Goal: Task Accomplishment & Management: Manage account settings

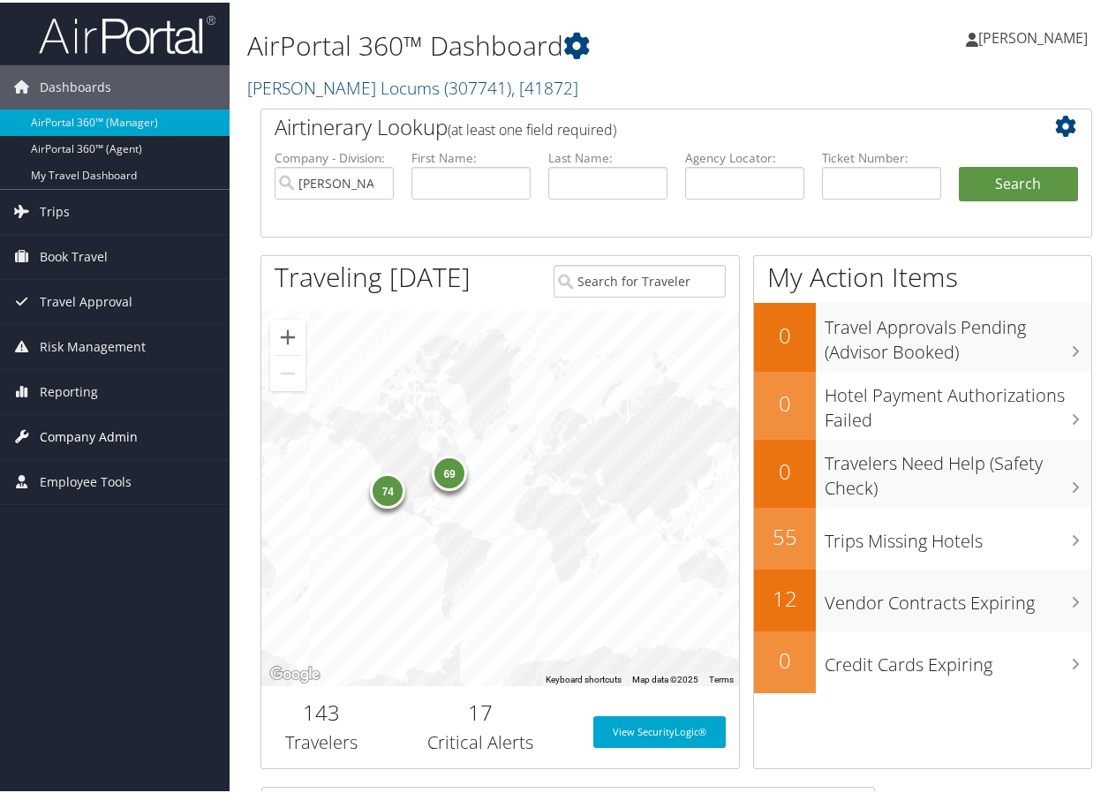
click at [61, 428] on span "Company Admin" at bounding box center [89, 434] width 98 height 44
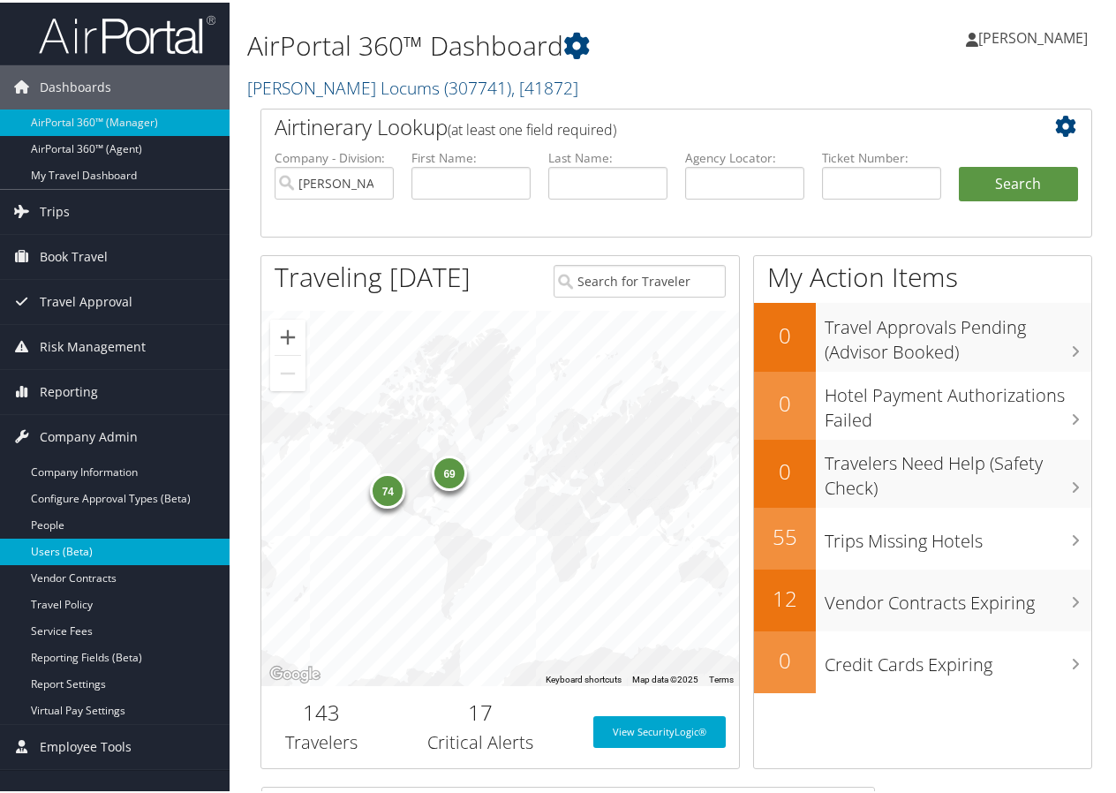
click at [67, 546] on link "Users (Beta)" at bounding box center [114, 549] width 229 height 26
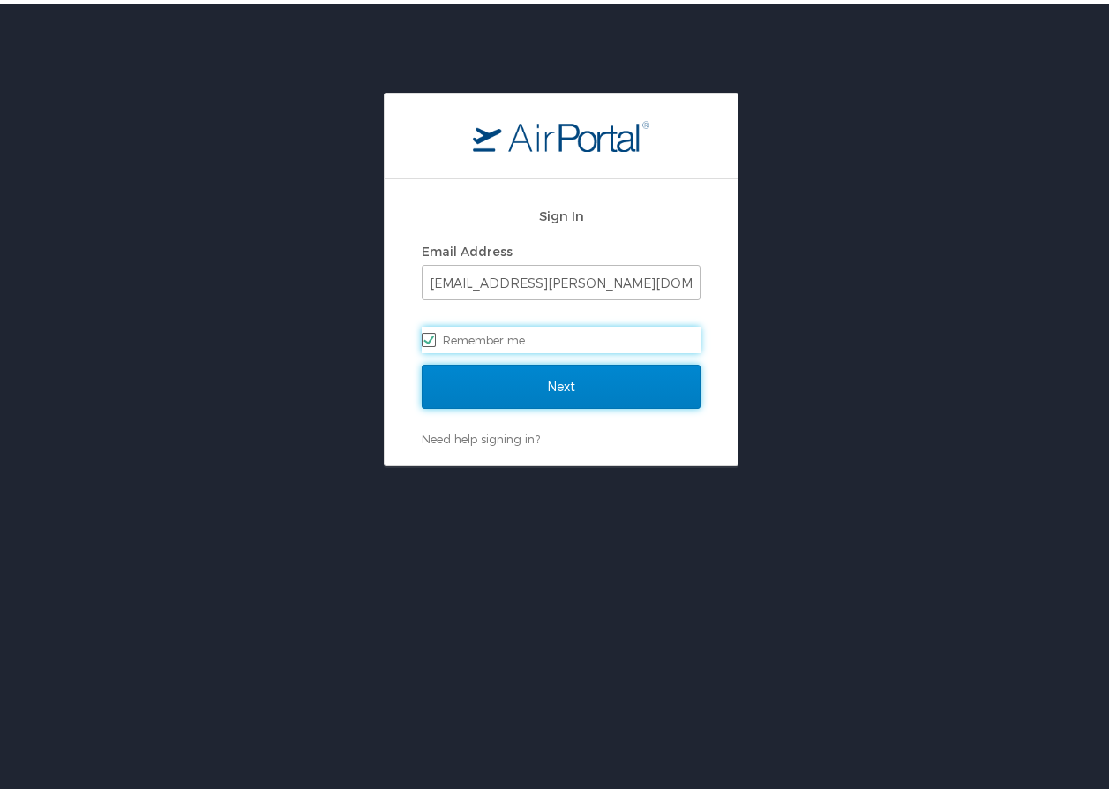
click at [507, 376] on input "Next" at bounding box center [561, 382] width 279 height 44
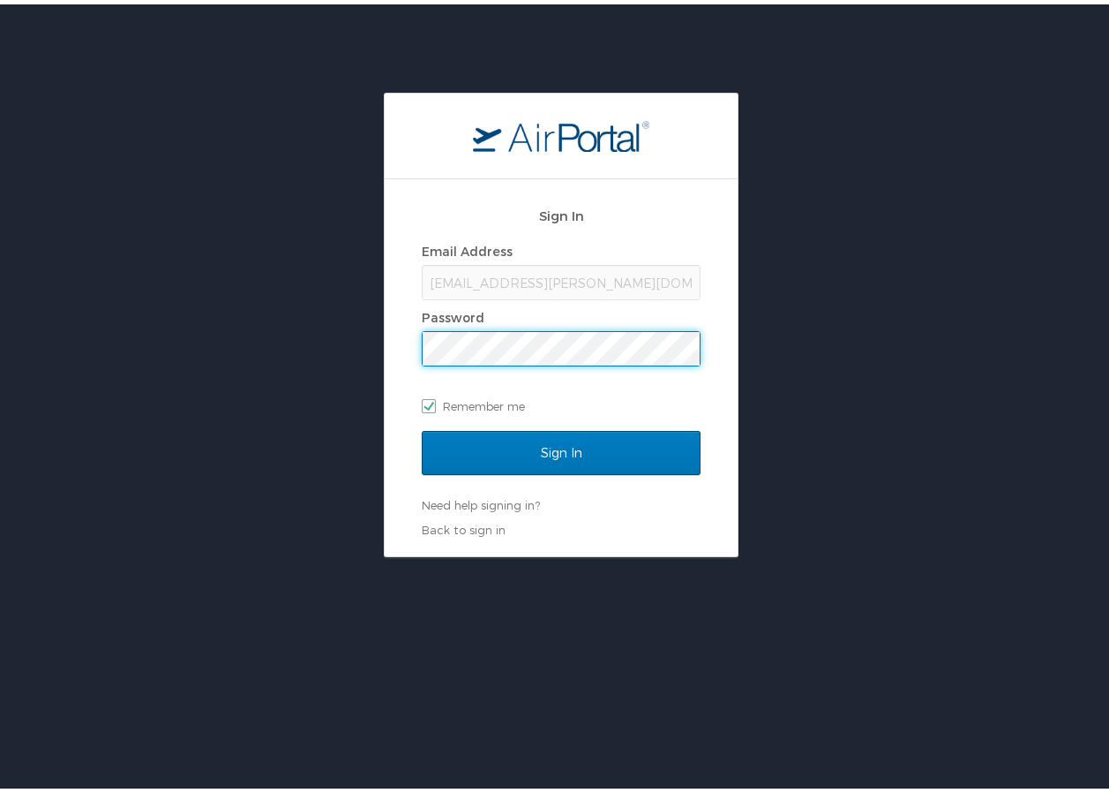
drag, startPoint x: 312, startPoint y: 374, endPoint x: 323, endPoint y: 377, distance: 11.8
click at [312, 374] on div "Sign In Email Address gabe.galan@hayeslocums.com Password Remember me Sign In N…" at bounding box center [561, 320] width 1123 height 464
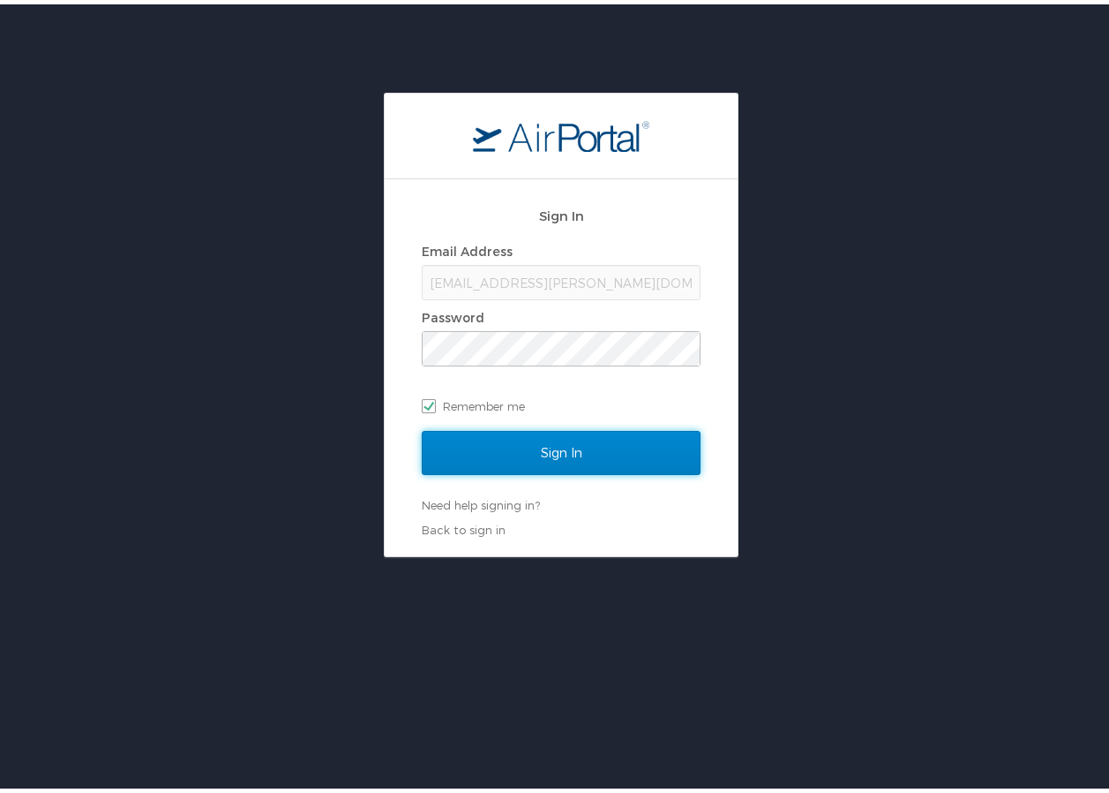
click at [499, 434] on input "Sign In" at bounding box center [561, 448] width 279 height 44
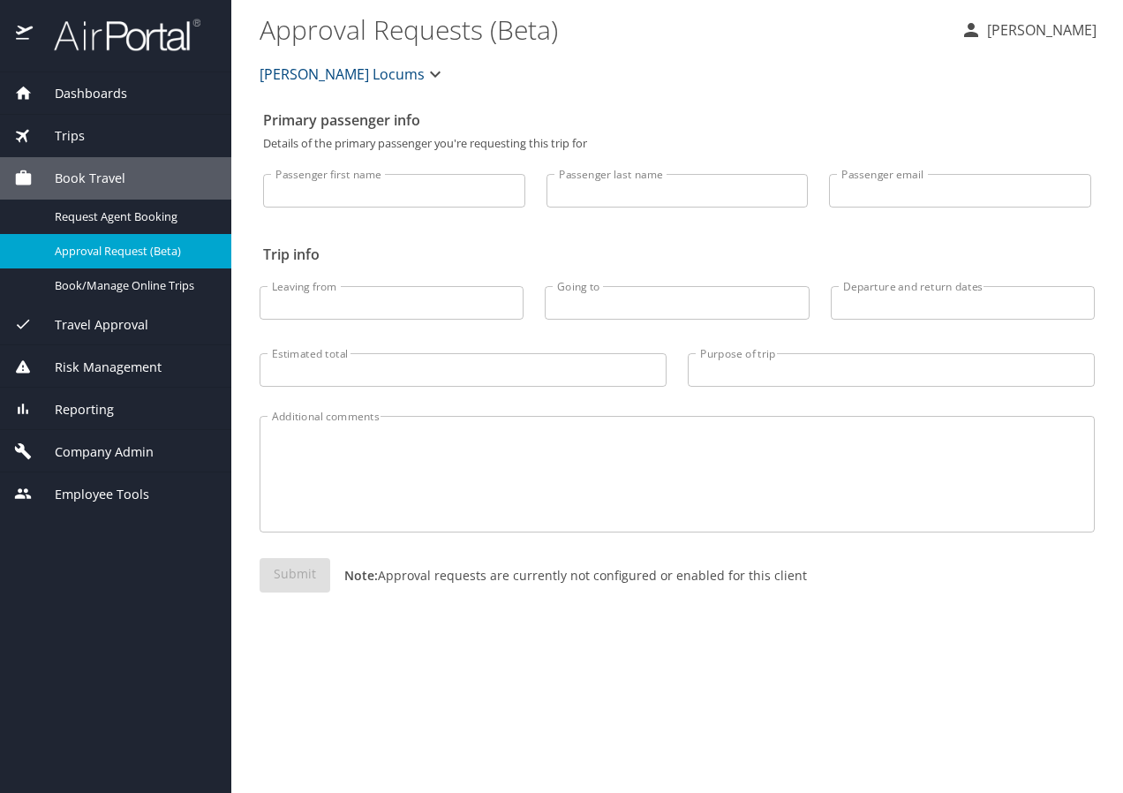
drag, startPoint x: 342, startPoint y: 186, endPoint x: 331, endPoint y: 196, distance: 14.4
click at [342, 186] on input "Passenger first name" at bounding box center [394, 191] width 262 height 34
type input "H"
type input "[PERSON_NAME]"
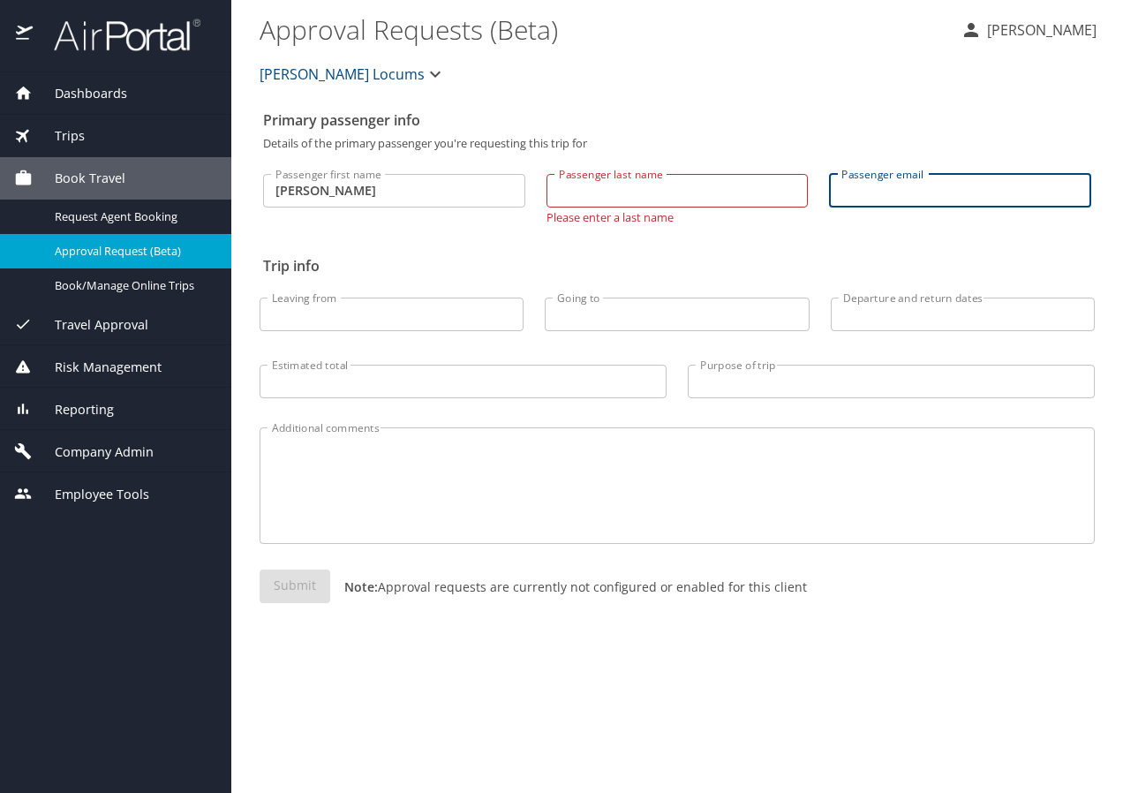
click at [595, 192] on input "Passenger last name" at bounding box center [677, 191] width 262 height 34
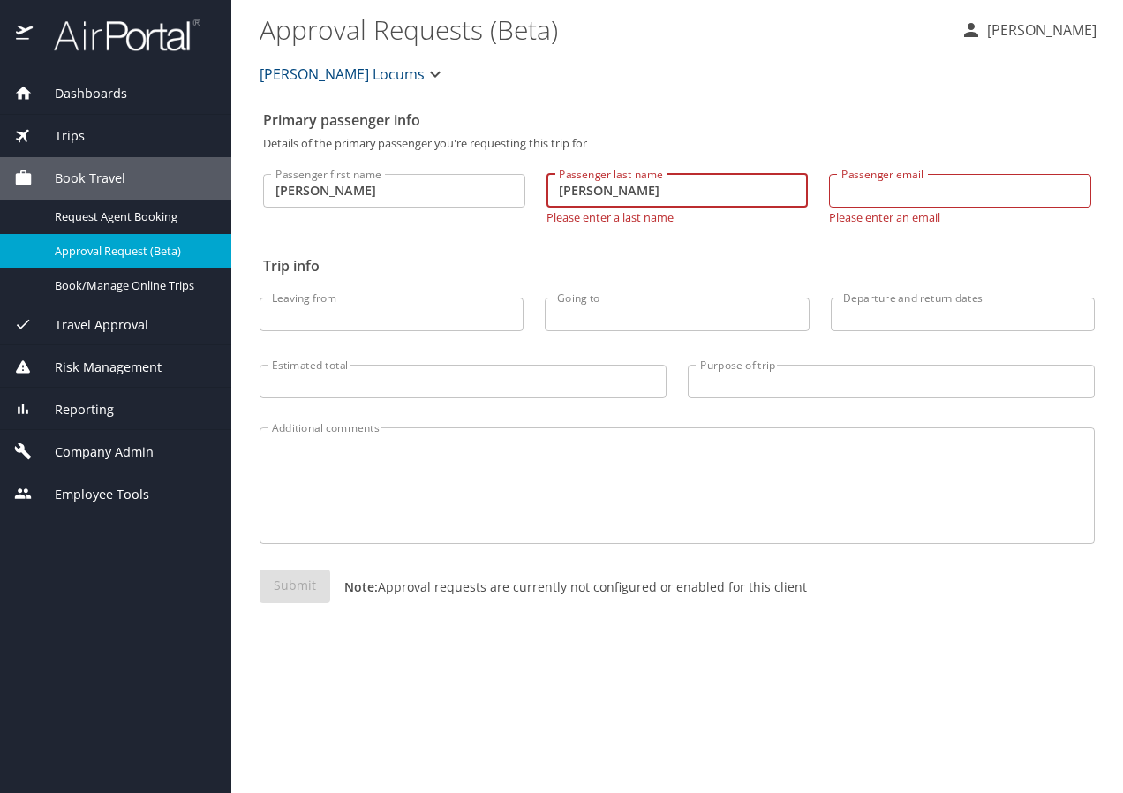
type input "Hayes"
click at [764, 98] on div "[PERSON_NAME] Locums" at bounding box center [677, 74] width 856 height 56
click at [74, 459] on span "Company Admin" at bounding box center [93, 451] width 121 height 19
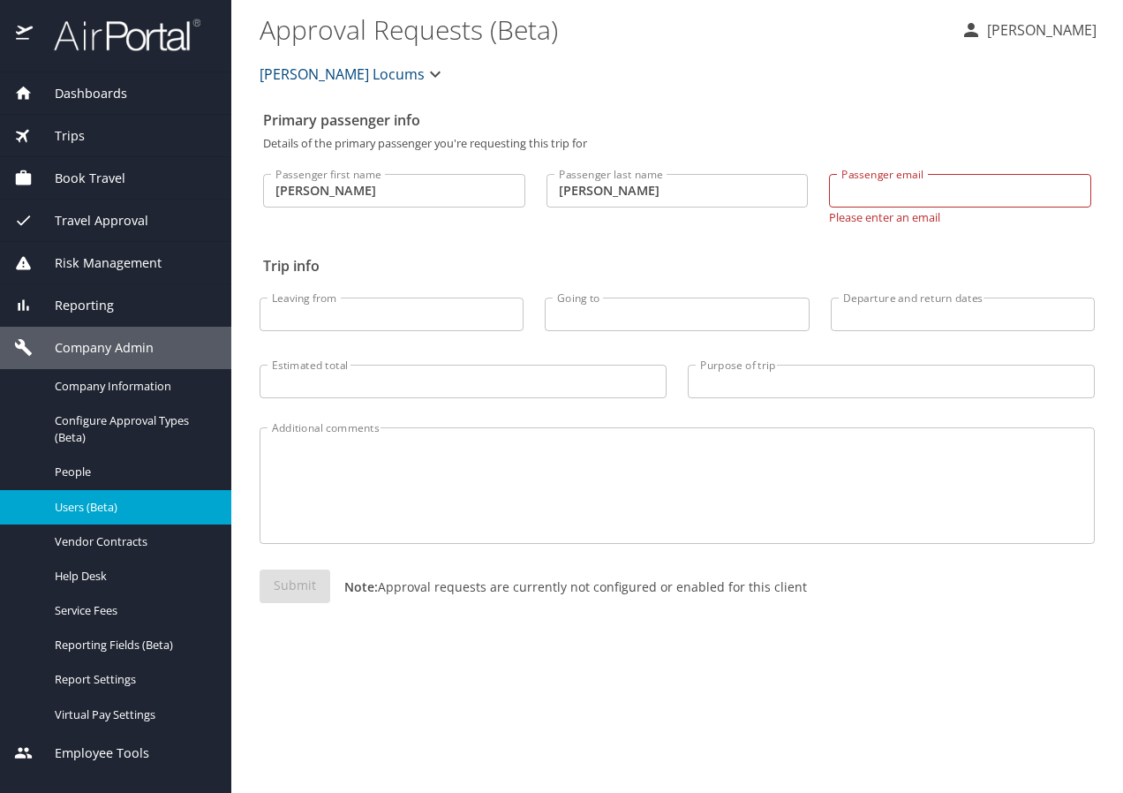
click at [49, 510] on div "Users (Beta)" at bounding box center [115, 507] width 203 height 20
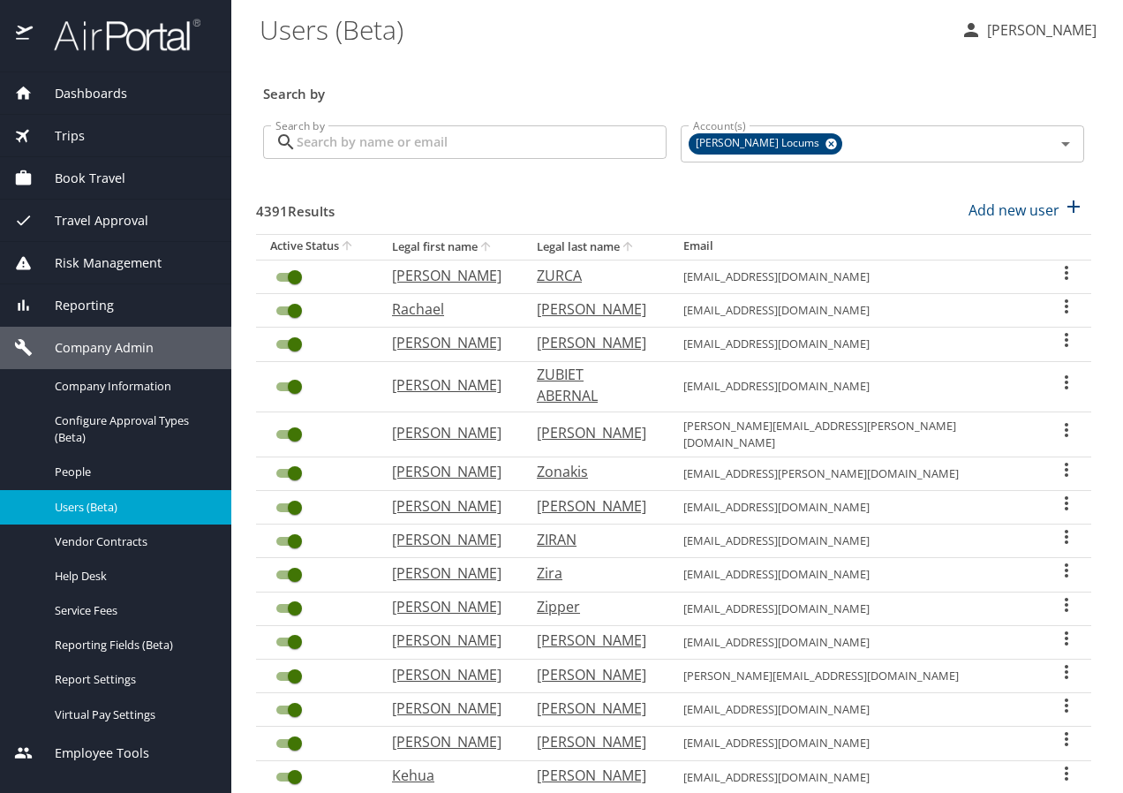
click at [383, 148] on input "Search by" at bounding box center [482, 142] width 370 height 34
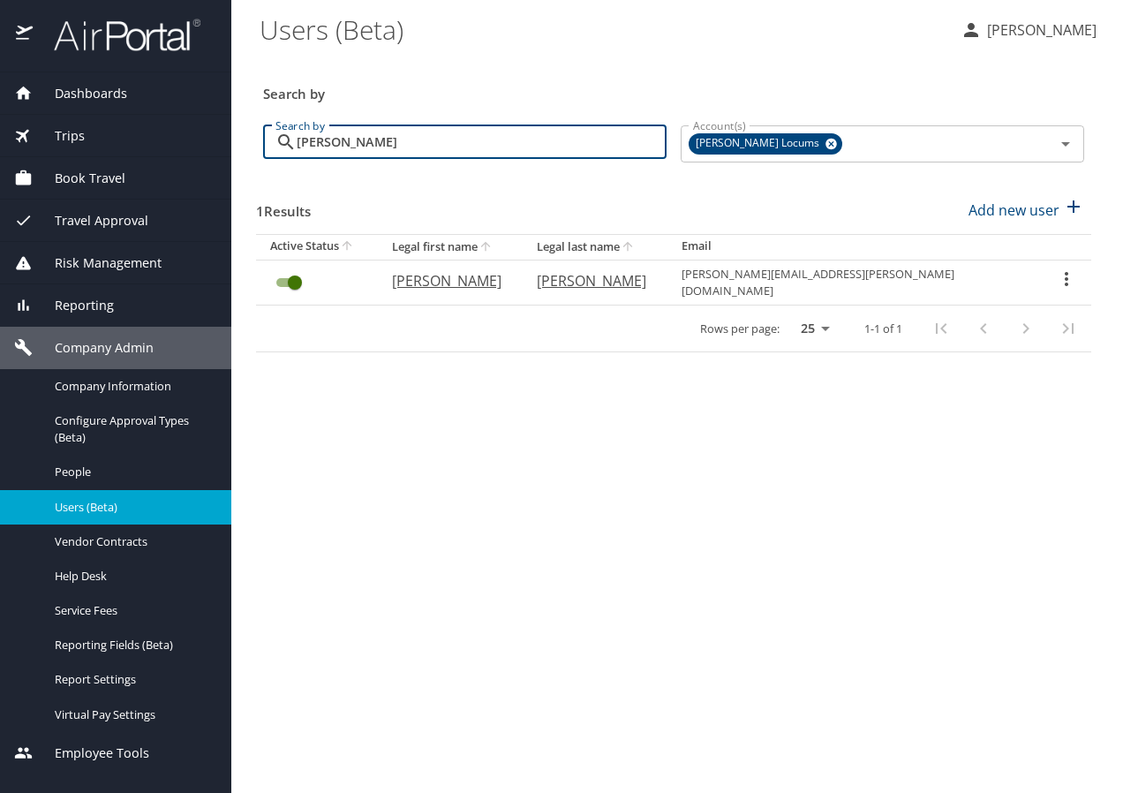
type input "Karen Hayes"
click at [457, 285] on p "KAREN" at bounding box center [446, 280] width 109 height 21
select select "US"
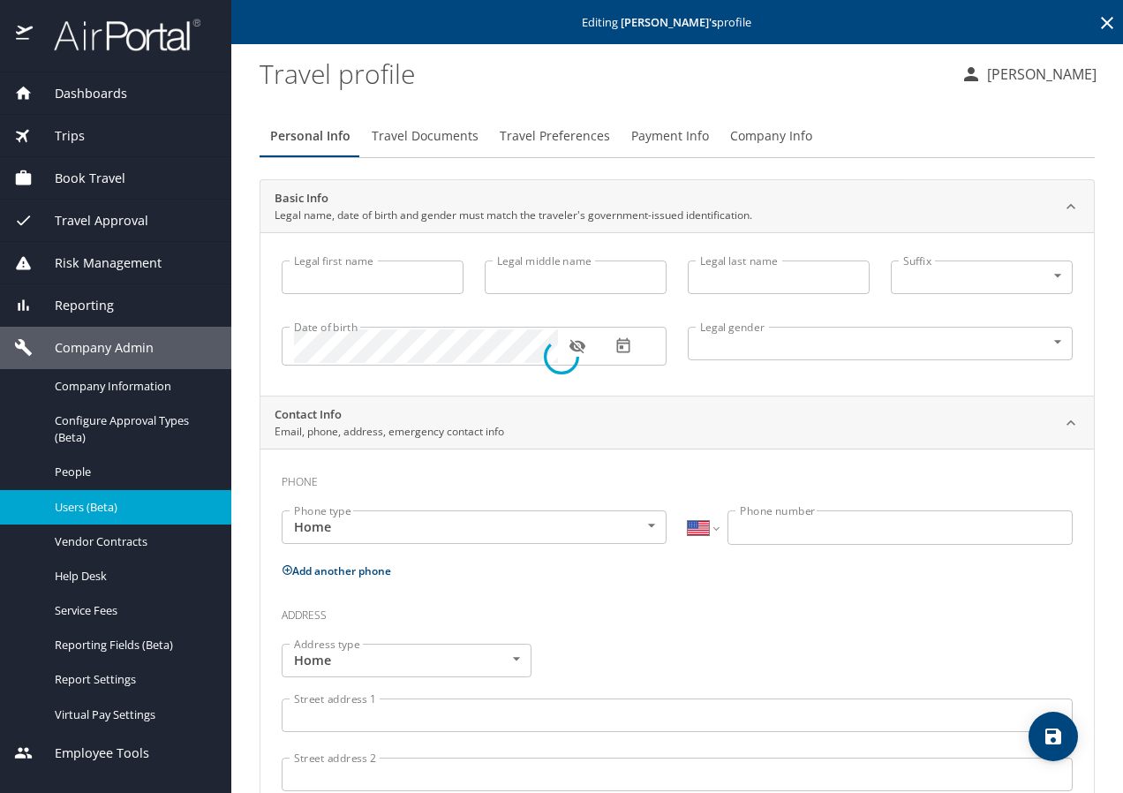
type input "KAREN"
type input "MAC DONALD"
type input "HAYES"
type input "Female"
select select "US"
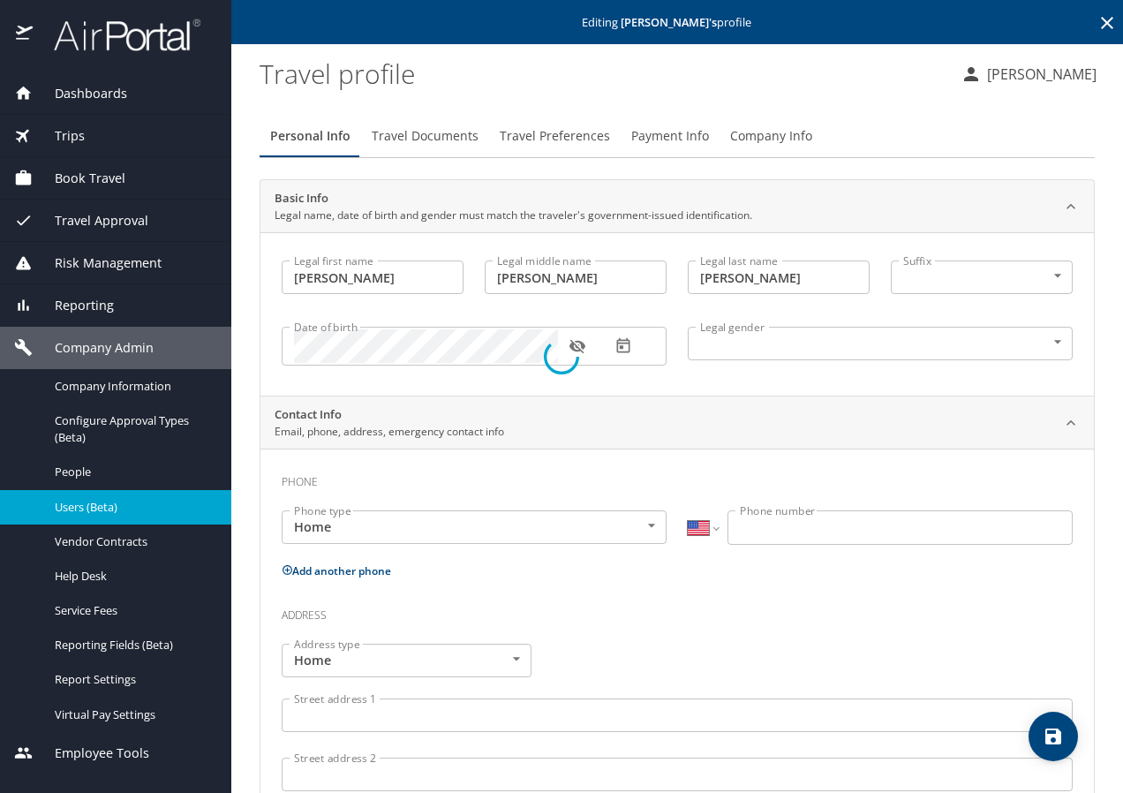
select select "MM"
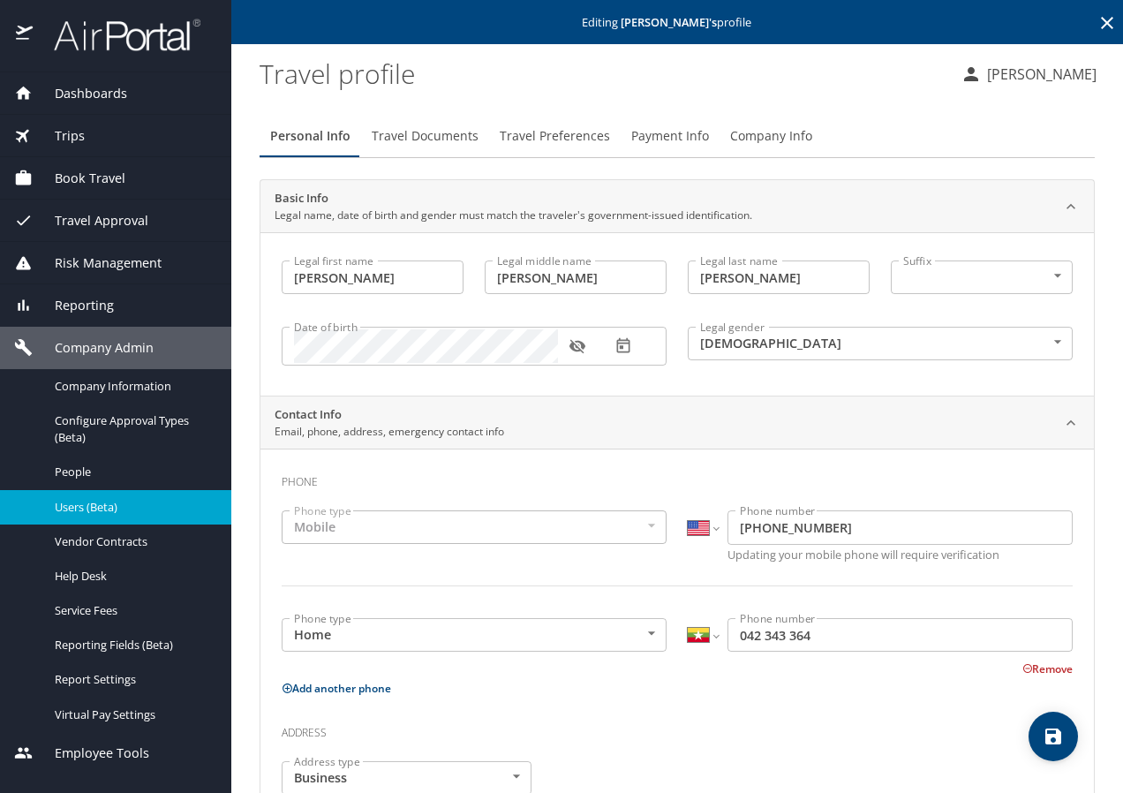
click at [568, 341] on icon "button" at bounding box center [577, 346] width 18 height 18
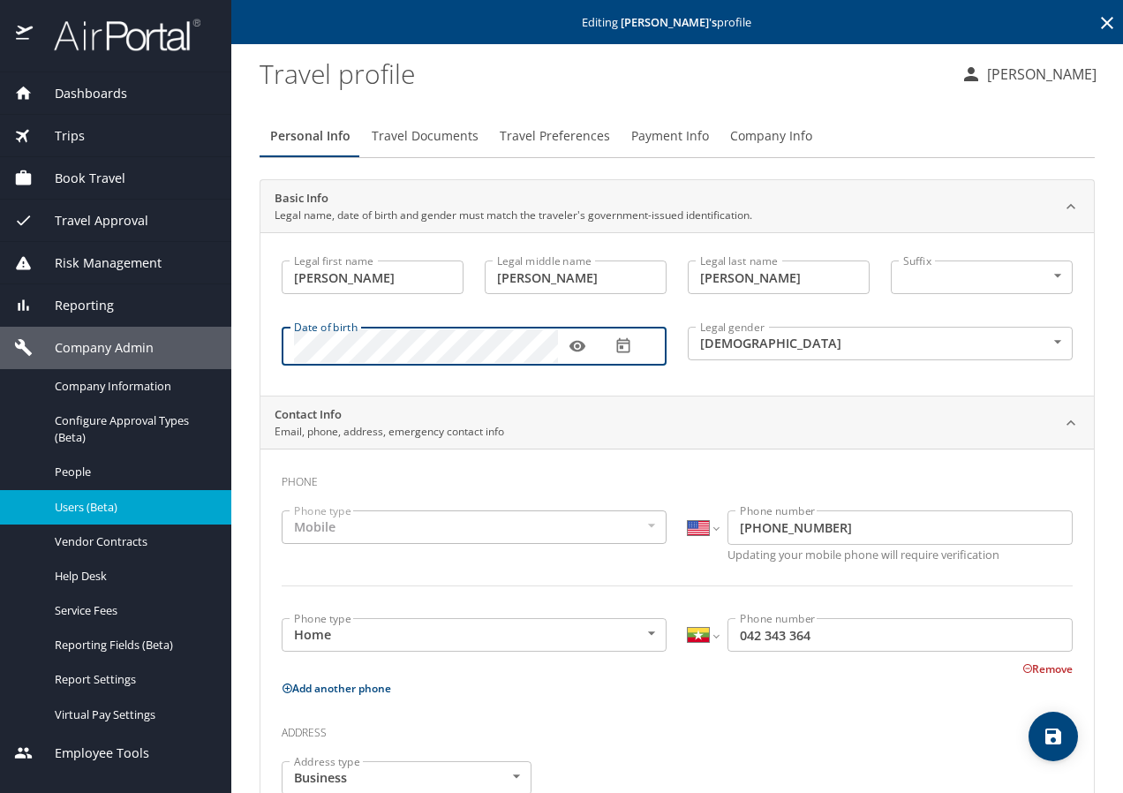
click at [179, 363] on div "Dashboards AirPortal 360™ Manager My Travel Dashboard Trips Airtinerary® Lookup…" at bounding box center [561, 396] width 1123 height 793
